Goal: Information Seeking & Learning: Learn about a topic

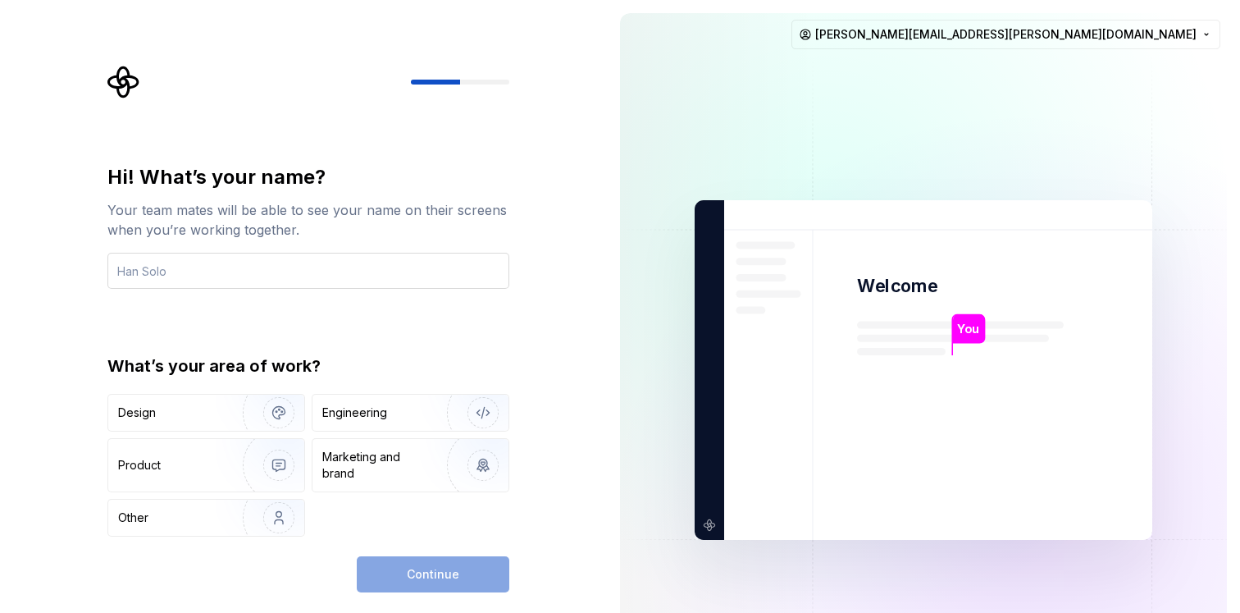
click at [222, 271] on input "text" at bounding box center [308, 271] width 402 height 36
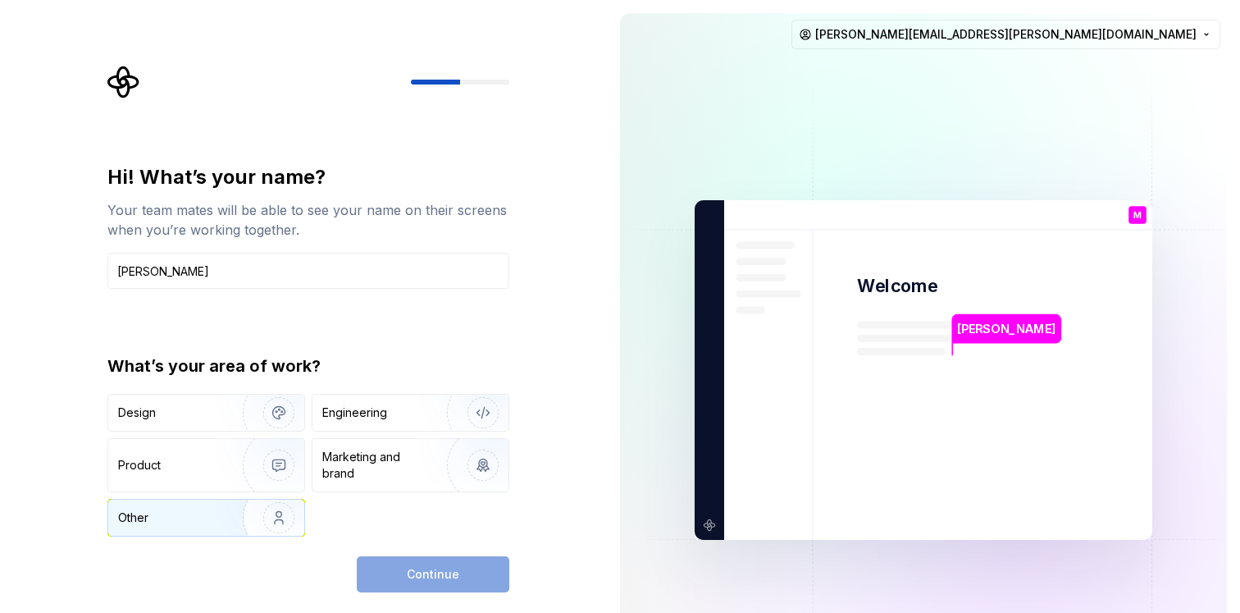
type input "Meghal Shah"
click at [201, 508] on div "Other" at bounding box center [206, 518] width 196 height 36
click at [441, 550] on div "Hi! What’s your name? Your team mates will be able to see your name on their sc…" at bounding box center [308, 378] width 402 height 428
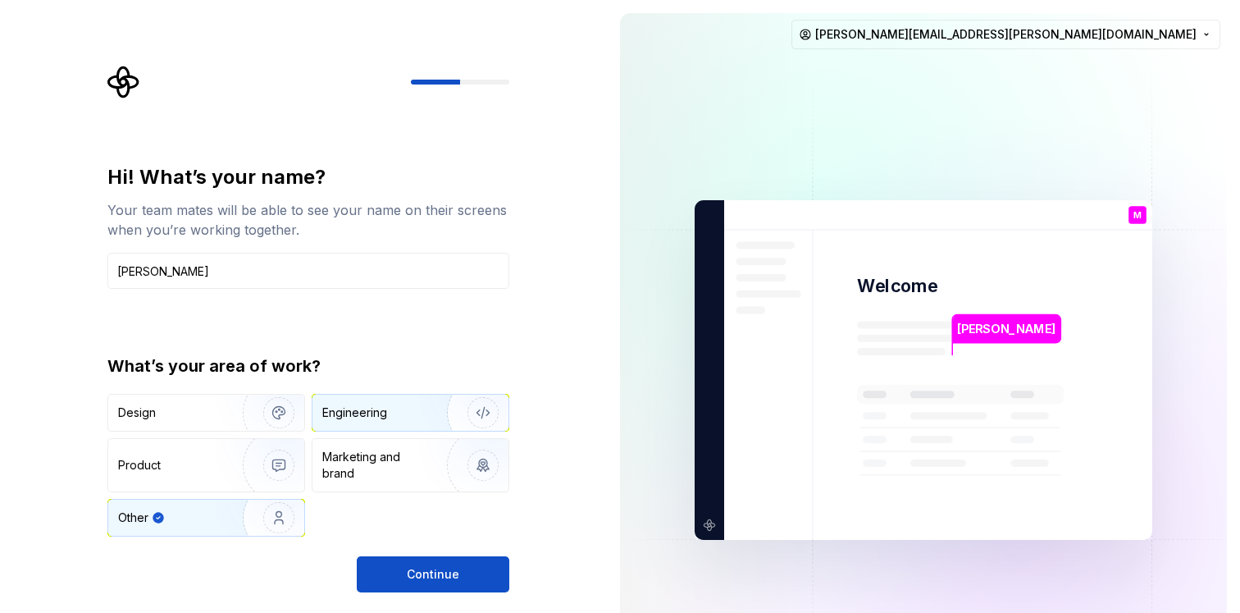
click at [391, 426] on div "Engineering" at bounding box center [411, 413] width 196 height 36
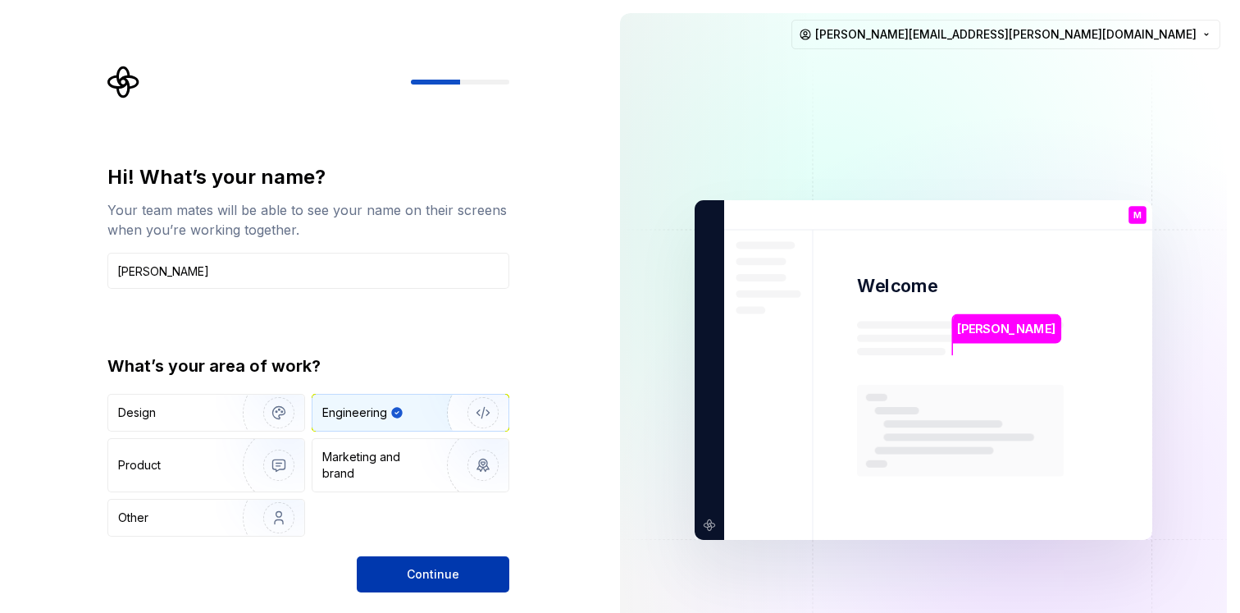
click at [458, 573] on button "Continue" at bounding box center [433, 574] width 153 height 36
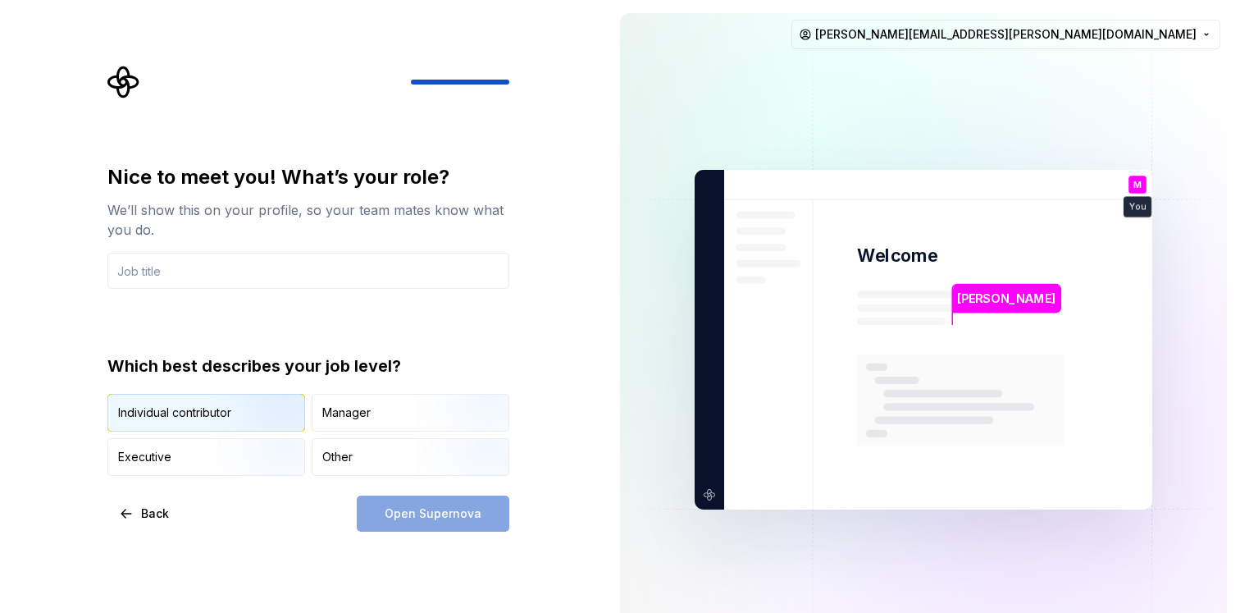
click at [267, 408] on img "button" at bounding box center [264, 433] width 105 height 110
click at [226, 272] on input "text" at bounding box center [308, 271] width 402 height 36
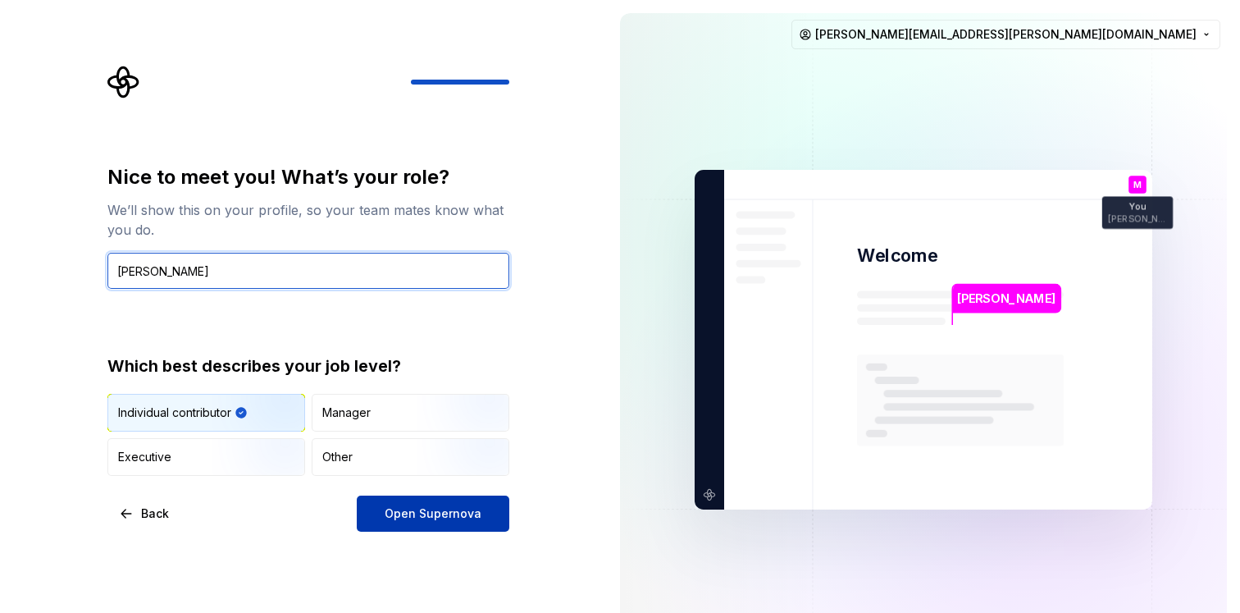
type input "Meghal Shah"
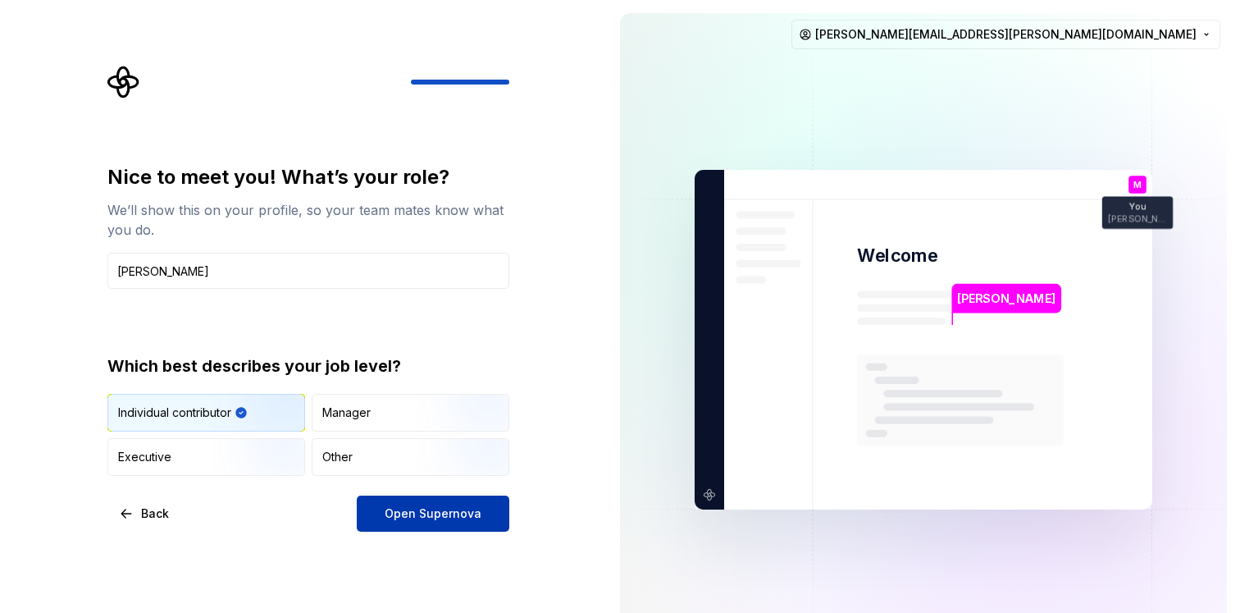
click at [397, 517] on span "Open Supernova" at bounding box center [433, 513] width 97 height 16
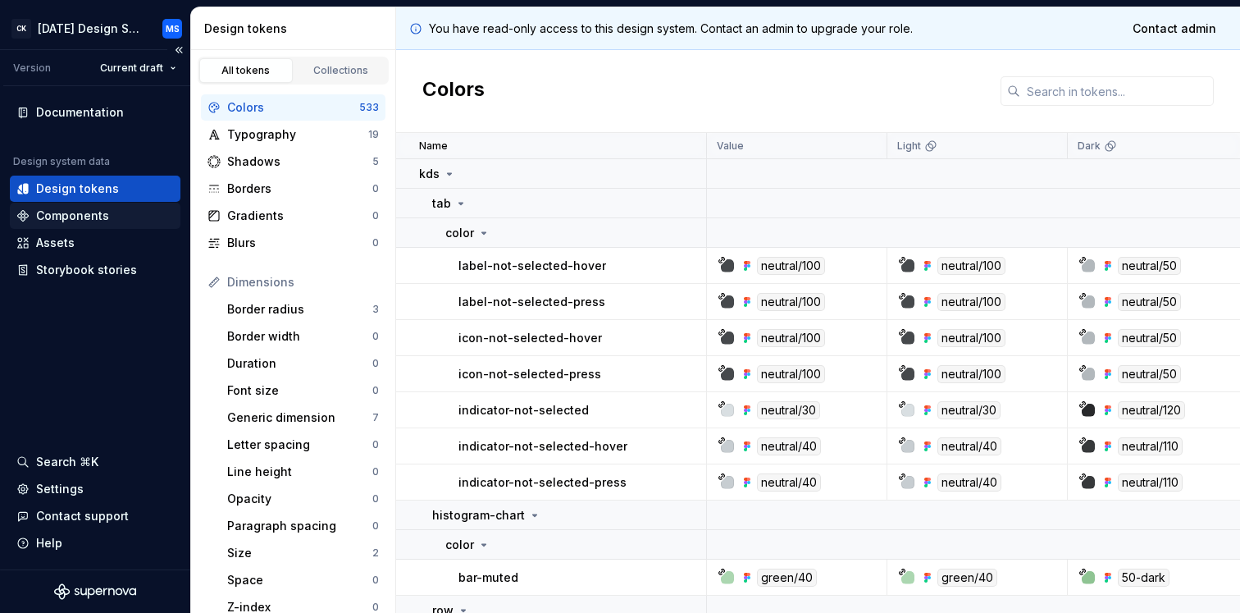
click at [78, 214] on div "Components" at bounding box center [72, 216] width 73 height 16
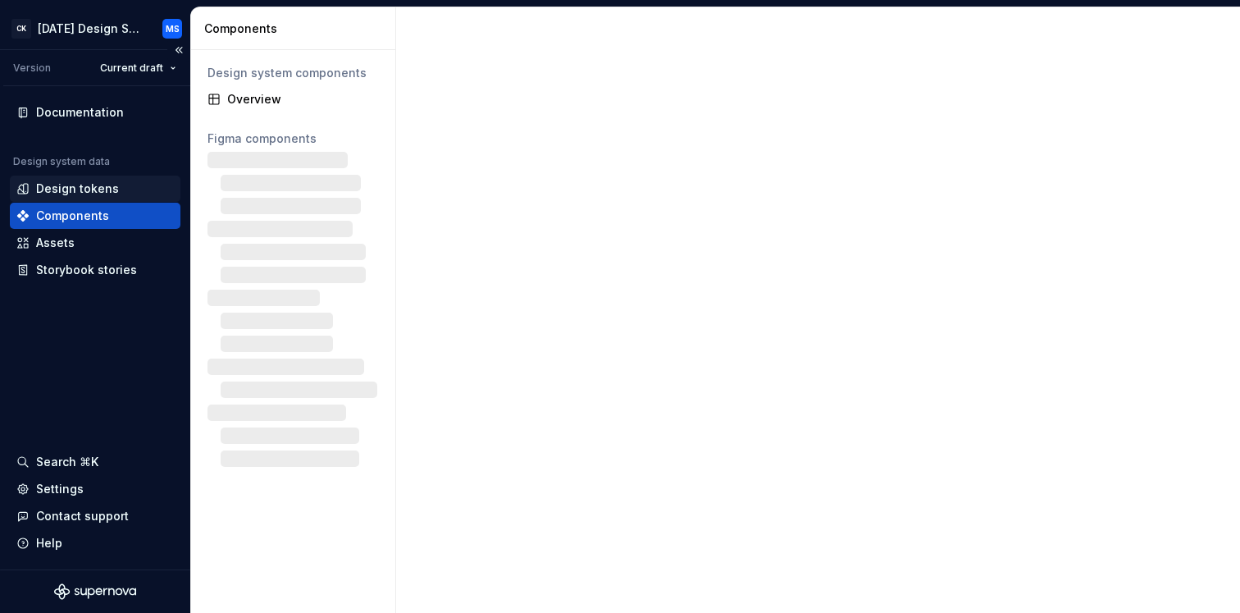
click at [86, 183] on div "Design tokens" at bounding box center [77, 188] width 83 height 16
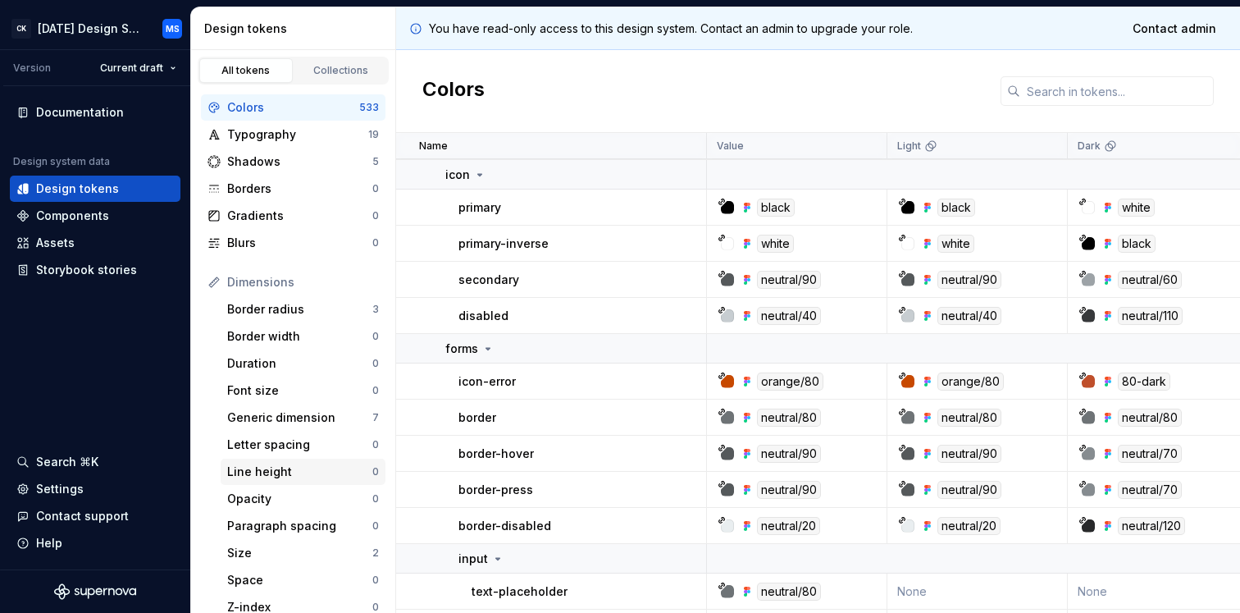
scroll to position [2770, 0]
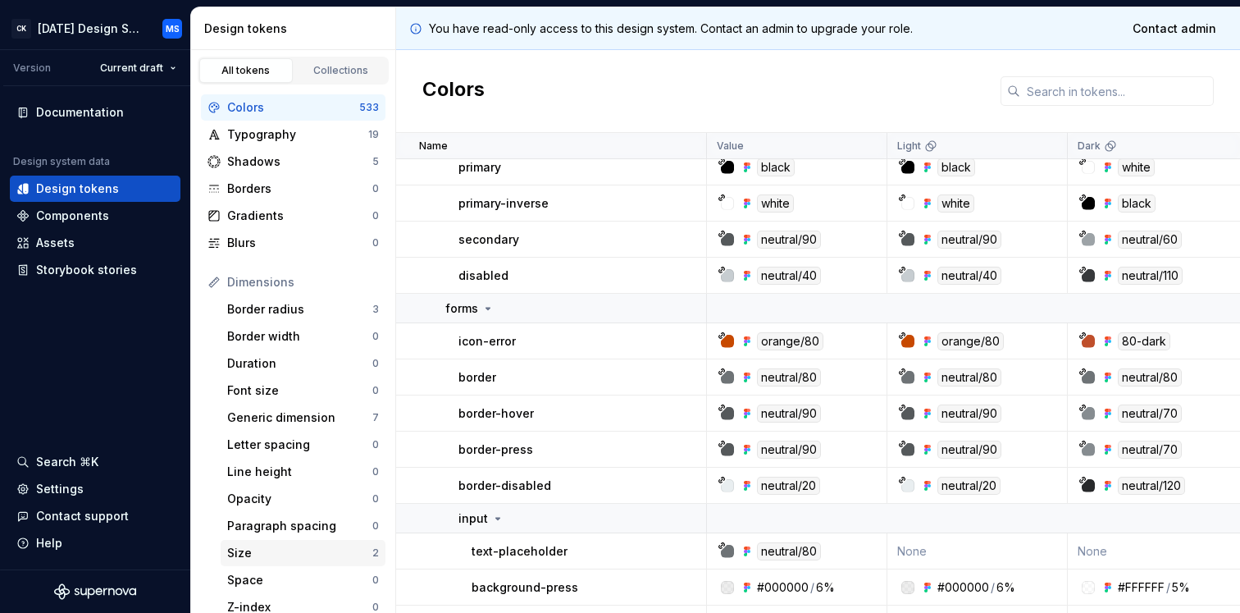
click at [241, 550] on div "Size" at bounding box center [299, 553] width 145 height 16
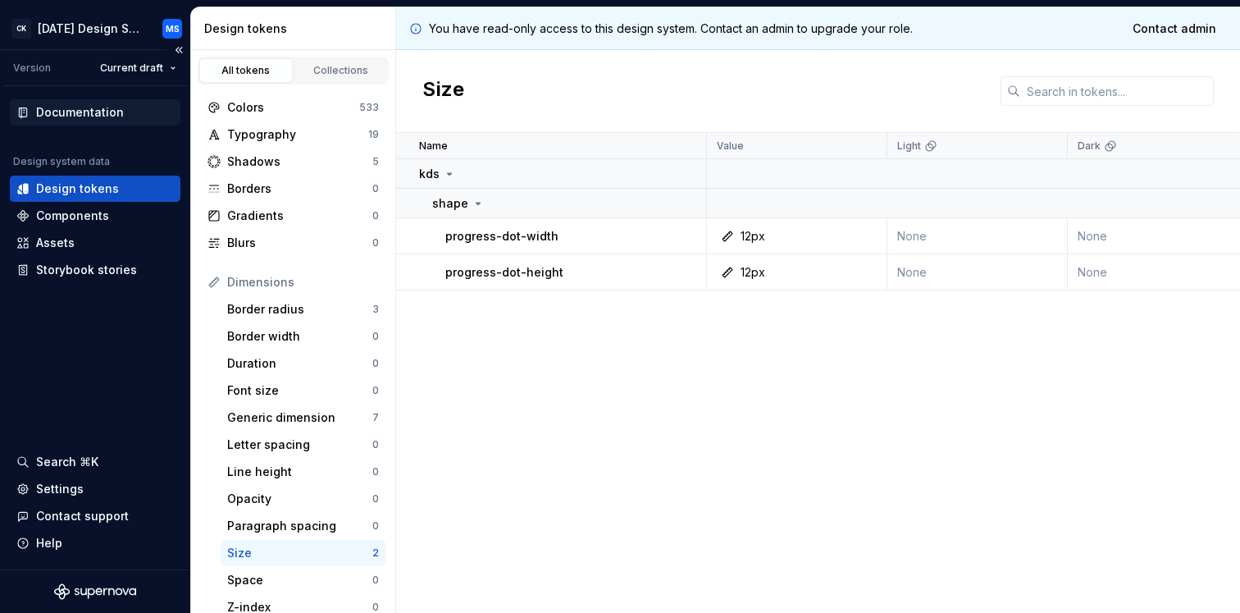
click at [82, 102] on div "Documentation" at bounding box center [95, 112] width 171 height 26
click at [70, 114] on div "Documentation" at bounding box center [80, 112] width 88 height 16
